Goal: Task Accomplishment & Management: Manage account settings

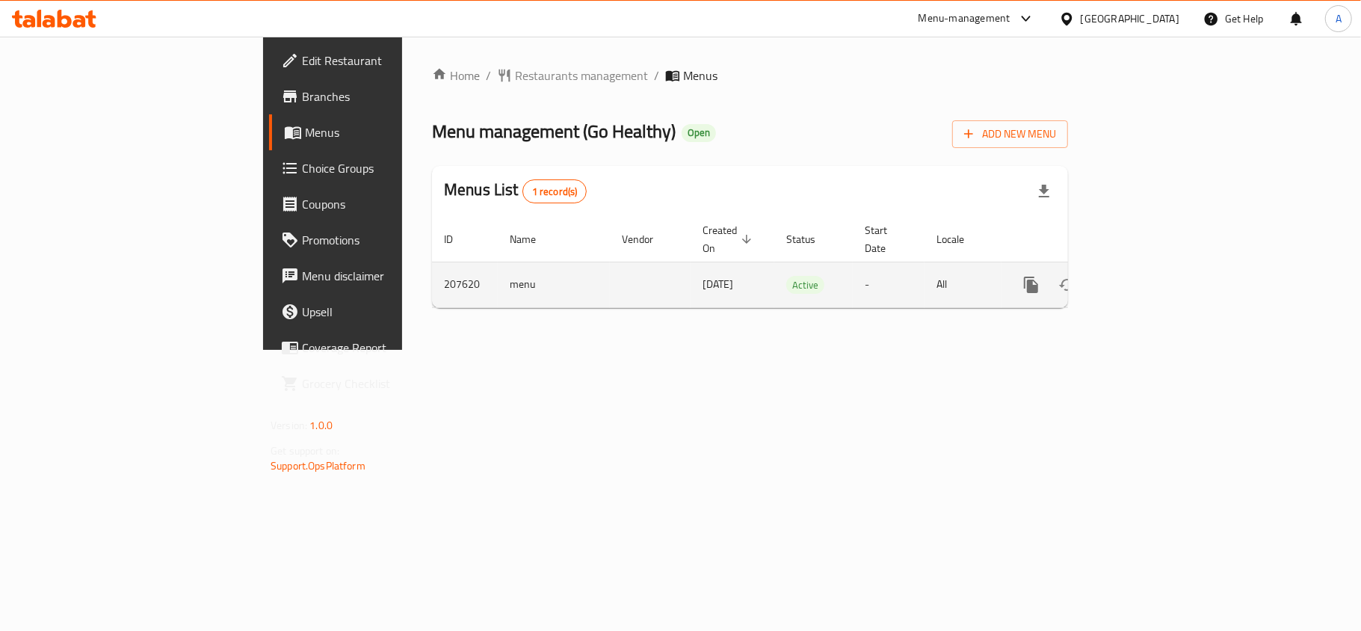
click at [1148, 276] on icon "enhanced table" at bounding box center [1139, 285] width 18 height 18
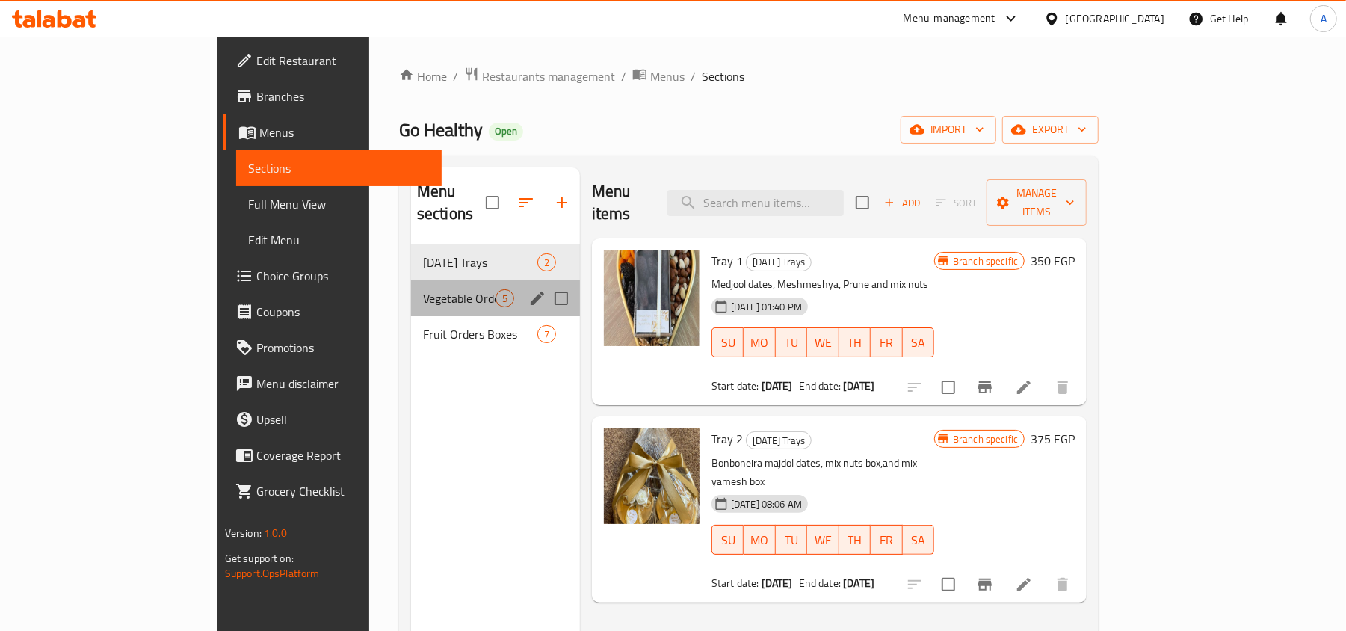
click at [411, 280] on div "Vegetable Orders Boxes 5" at bounding box center [495, 298] width 169 height 36
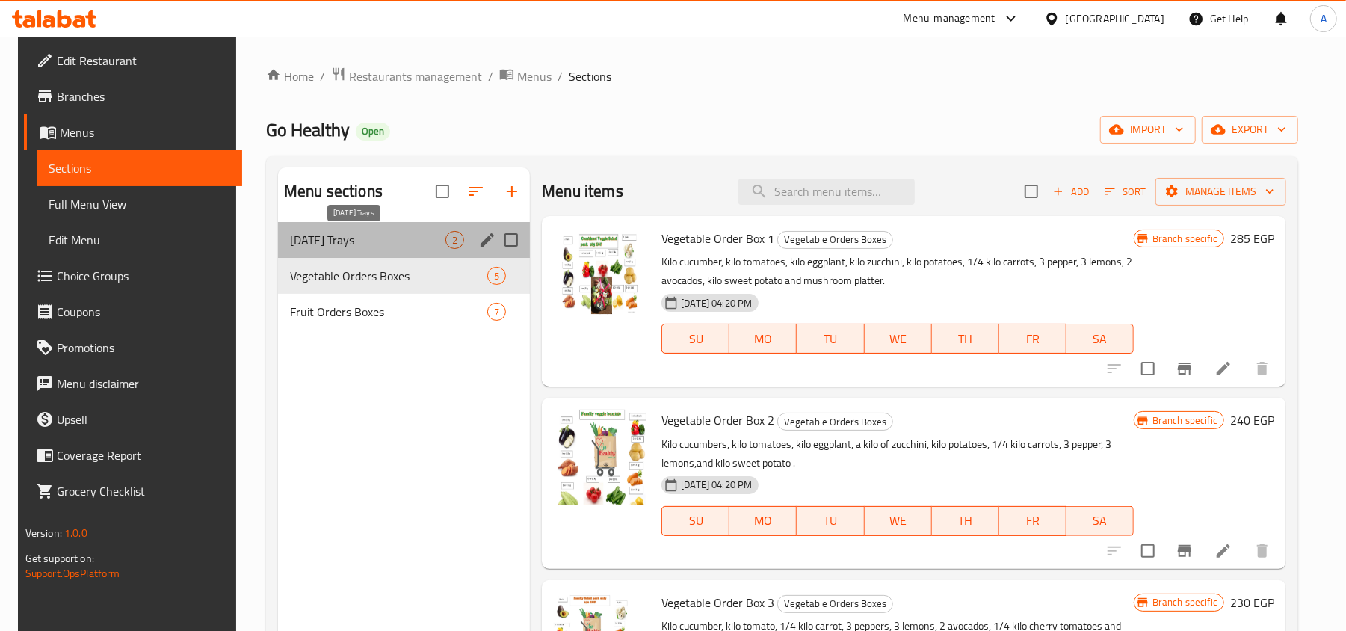
click at [341, 241] on span "[DATE] Trays" at bounding box center [368, 240] width 156 height 18
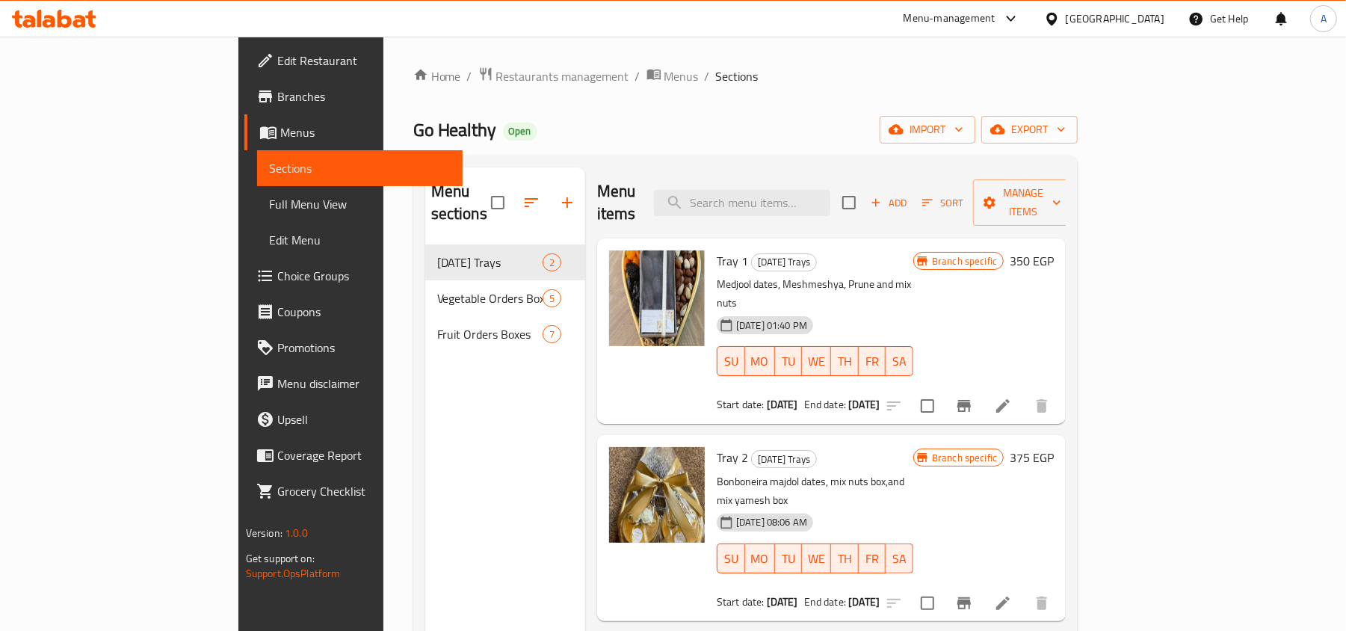
click at [46, 25] on icon at bounding box center [49, 21] width 13 height 13
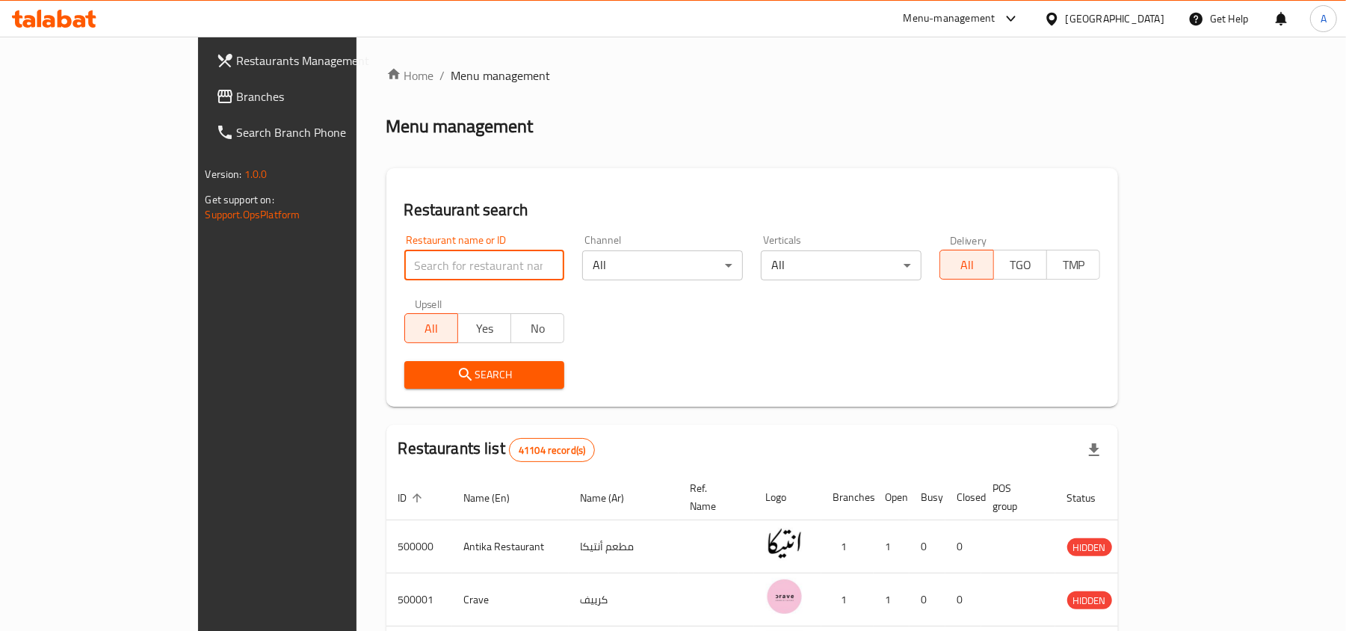
click at [404, 272] on input "search" at bounding box center [484, 265] width 161 height 30
type input "Go Healthy"
click at [456, 381] on span "Search" at bounding box center [484, 375] width 137 height 19
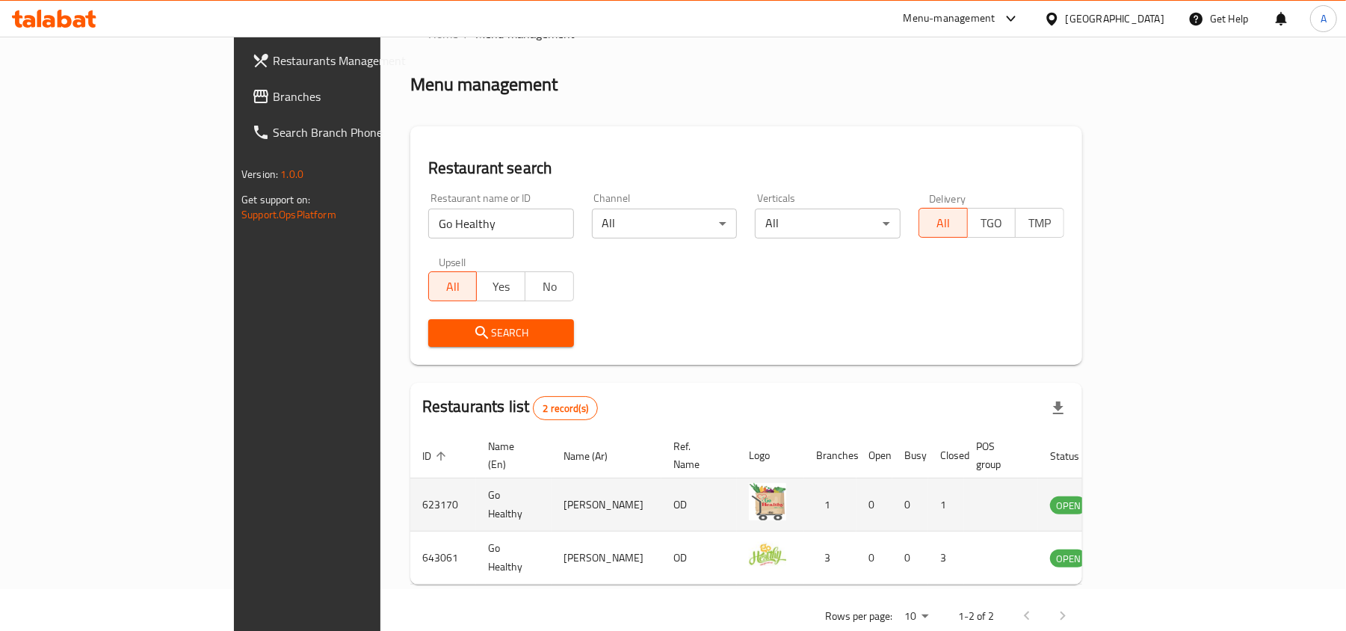
scroll to position [61, 0]
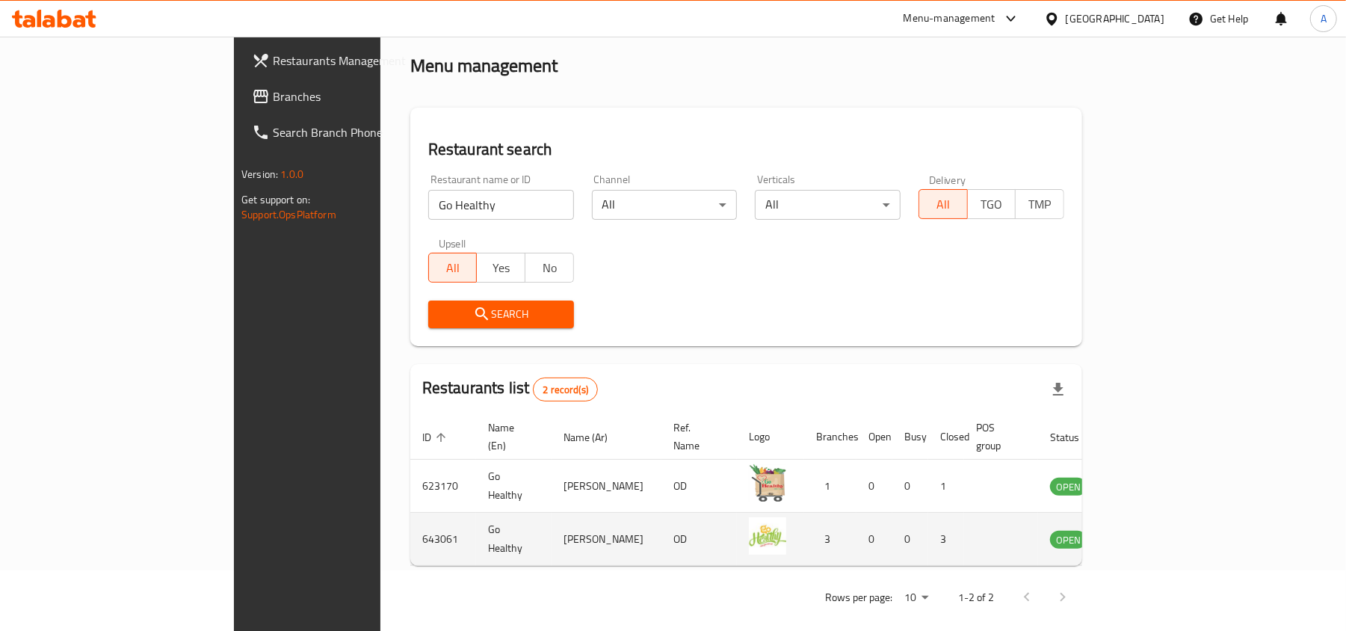
click at [1146, 534] on icon "enhanced table" at bounding box center [1138, 540] width 16 height 13
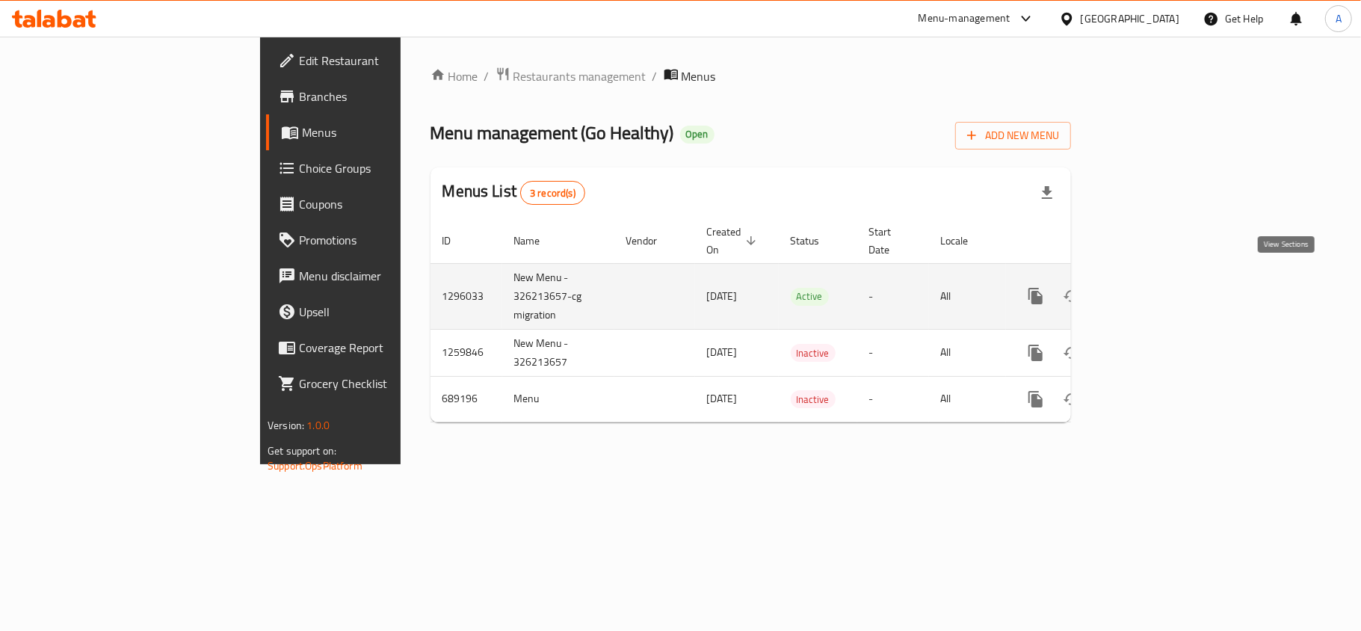
click at [1153, 287] on icon "enhanced table" at bounding box center [1144, 296] width 18 height 18
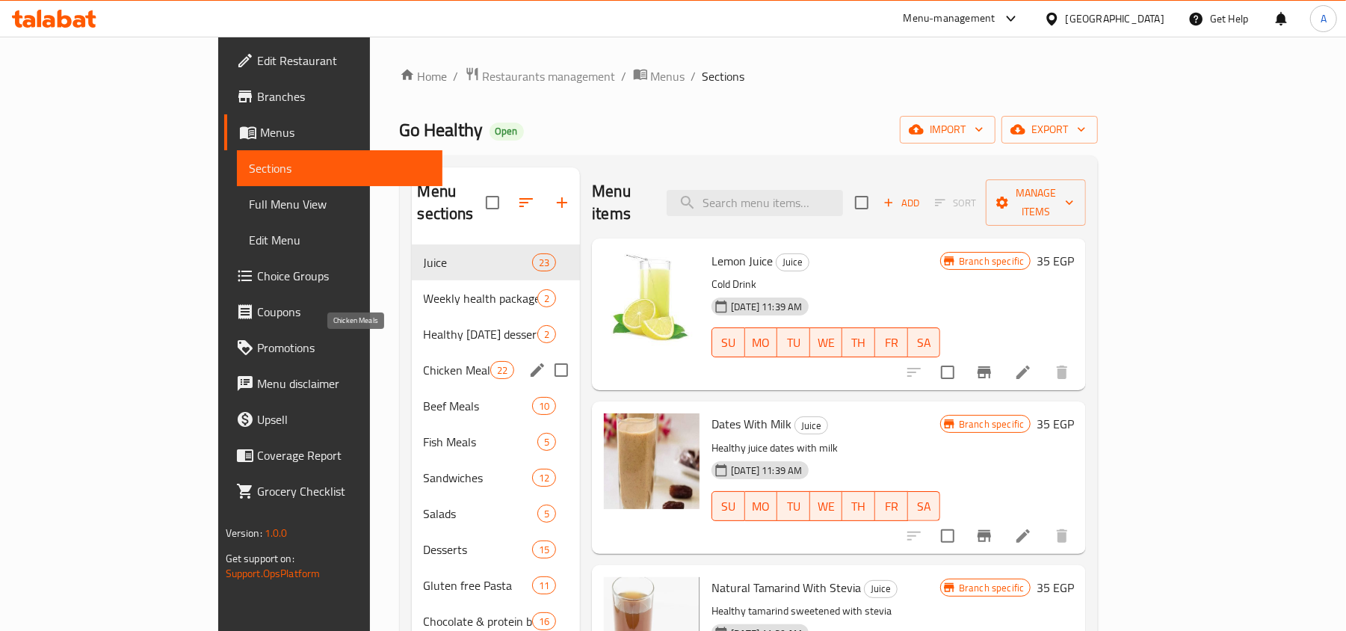
click at [424, 361] on span "Chicken Meals" at bounding box center [457, 370] width 67 height 18
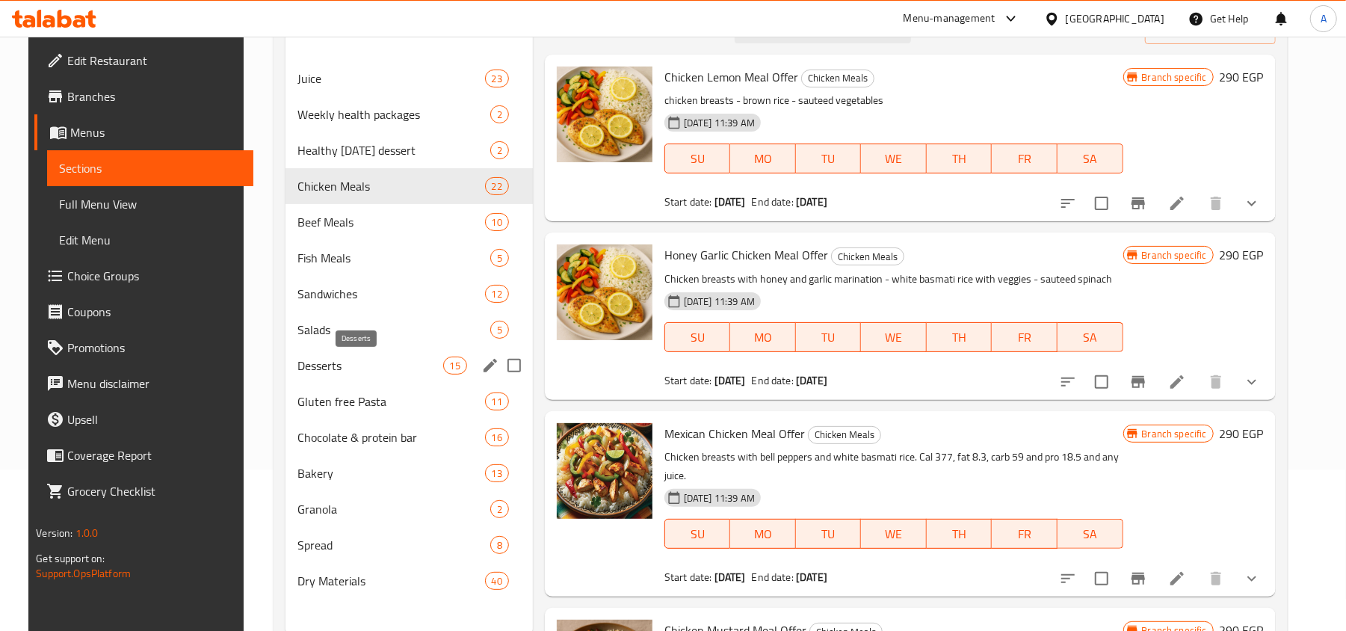
scroll to position [199, 0]
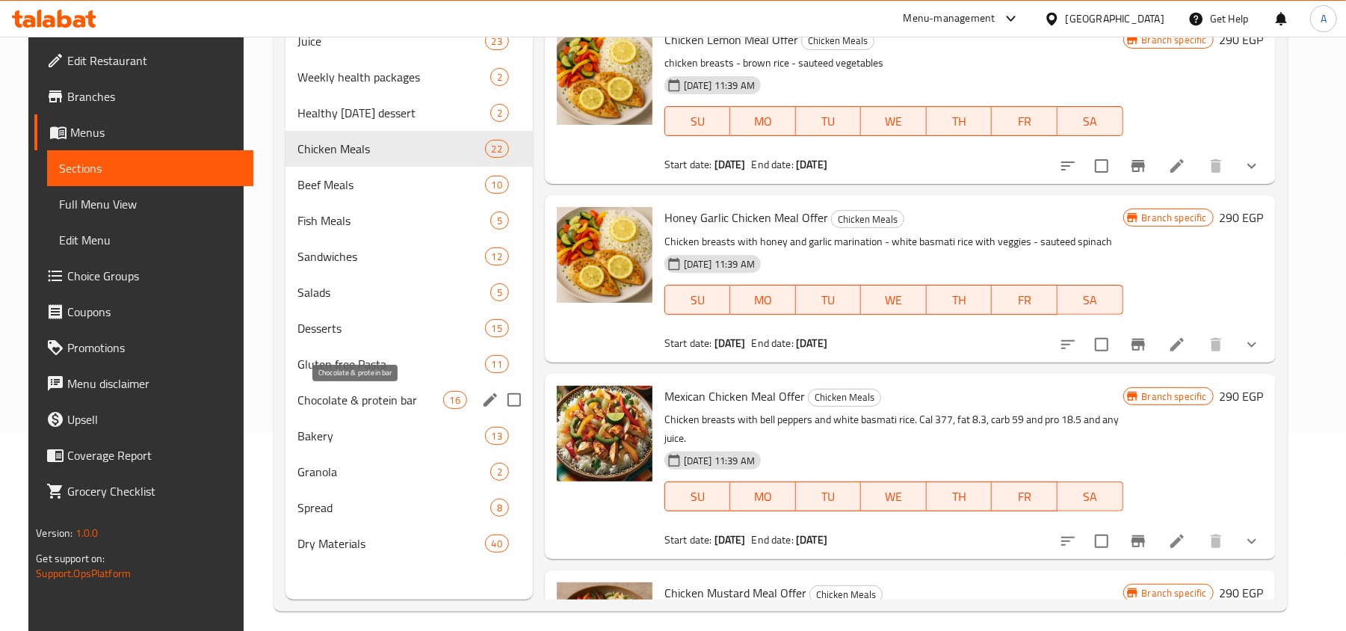
click at [303, 392] on span "Chocolate & protein bar" at bounding box center [371, 400] width 146 height 18
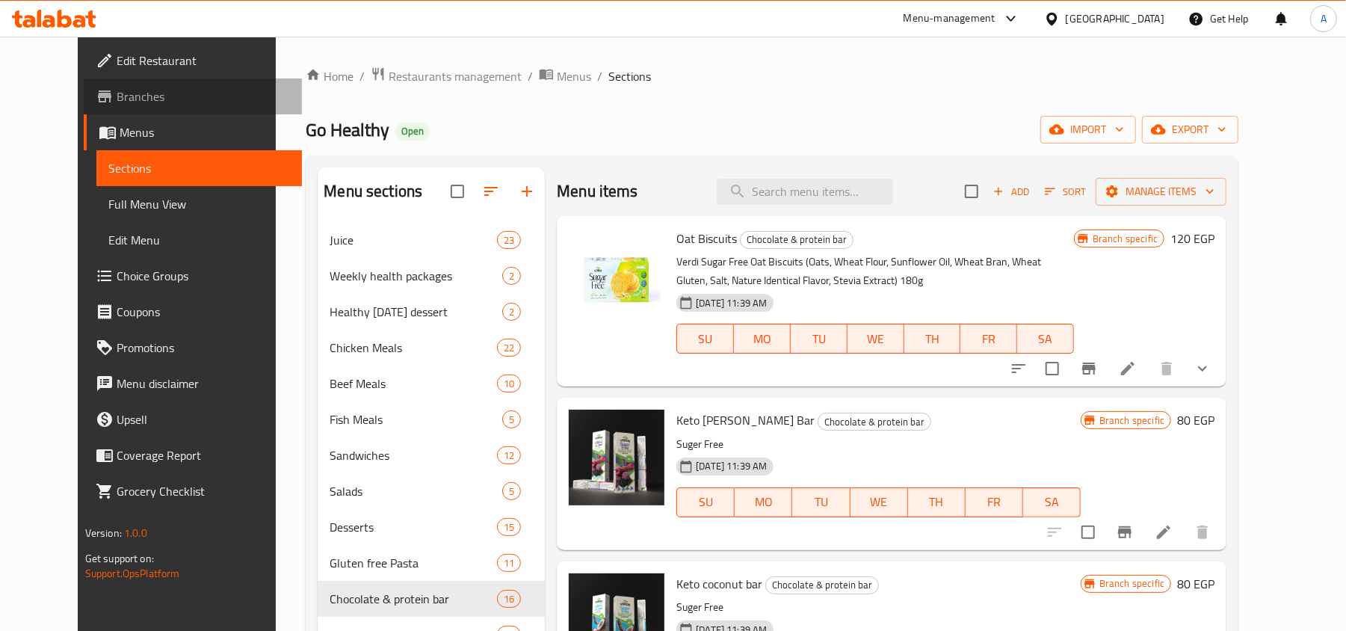
click at [117, 97] on span "Branches" at bounding box center [204, 96] width 174 height 18
